Goal: Task Accomplishment & Management: Use online tool/utility

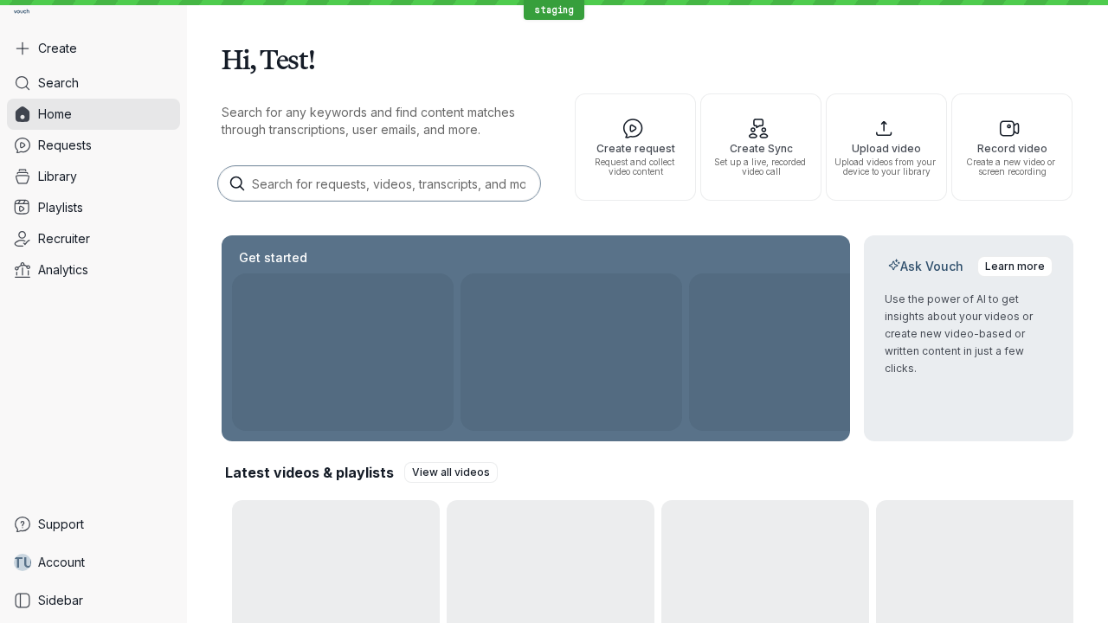
click at [93, 48] on button "Create" at bounding box center [93, 48] width 173 height 31
